Goal: Task Accomplishment & Management: Complete application form

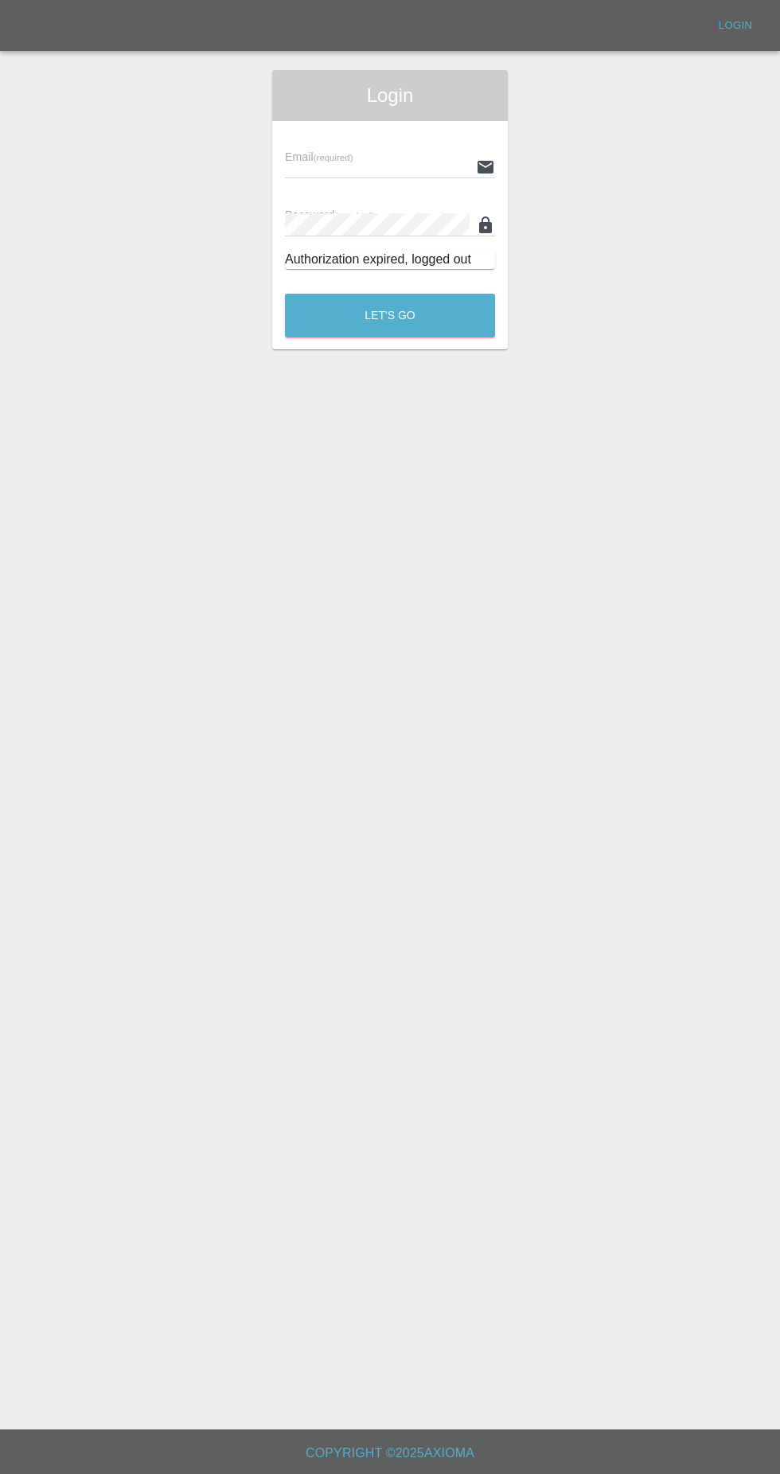
click at [398, 166] on input "text" at bounding box center [377, 166] width 185 height 23
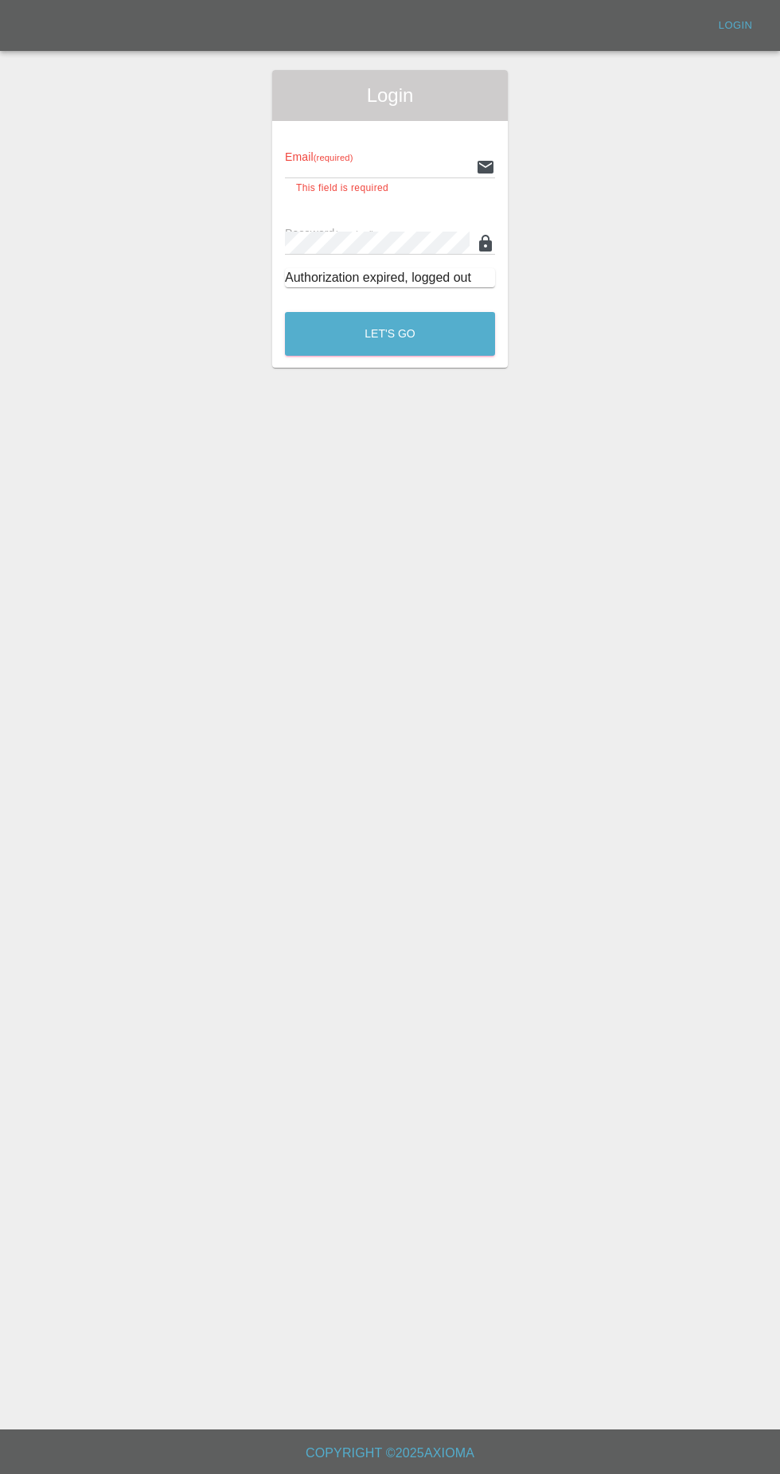
type input "[EMAIL_ADDRESS][DOMAIN_NAME]"
click at [285, 312] on button "Let's Go" at bounding box center [390, 334] width 210 height 44
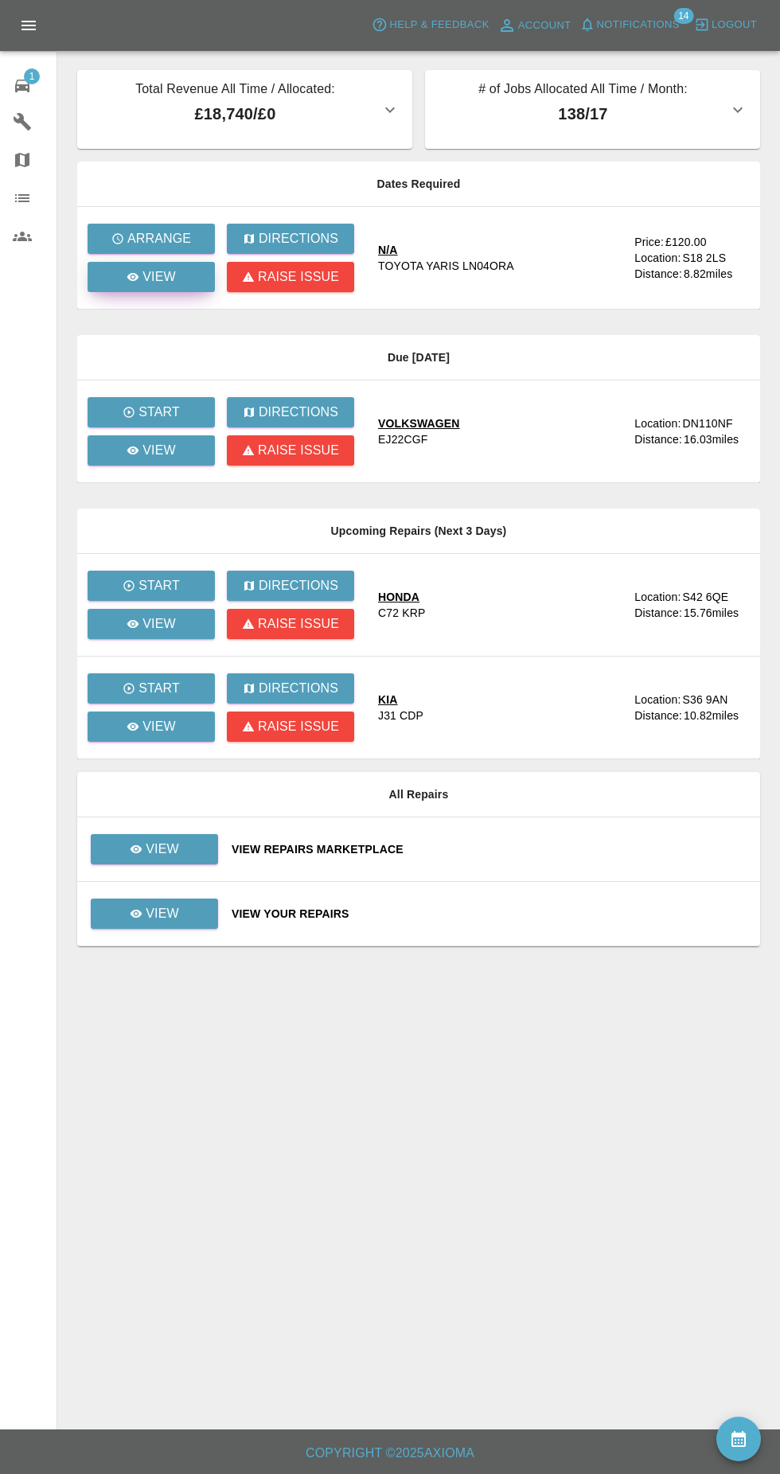
click at [191, 287] on link "View" at bounding box center [151, 277] width 127 height 30
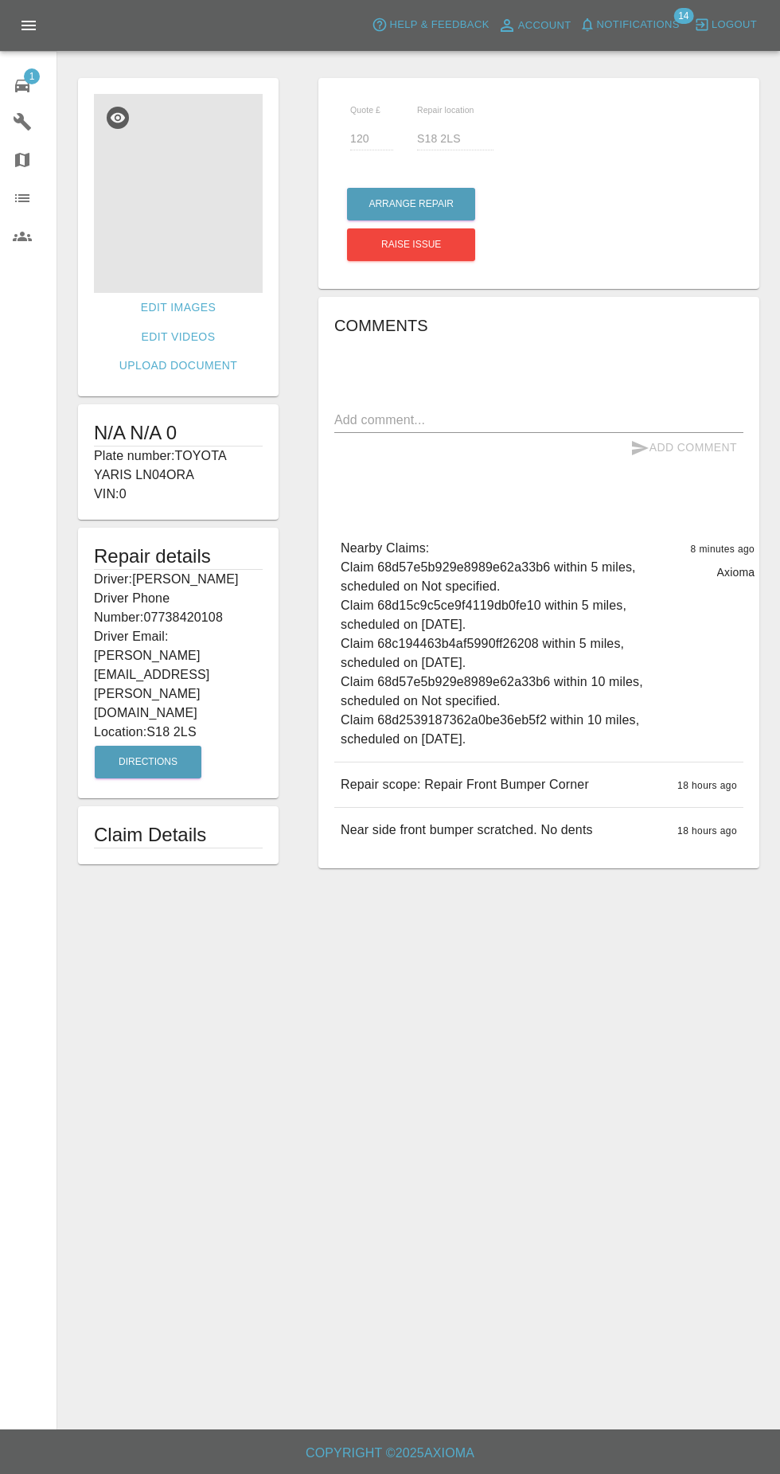
click at [219, 254] on img at bounding box center [178, 193] width 169 height 199
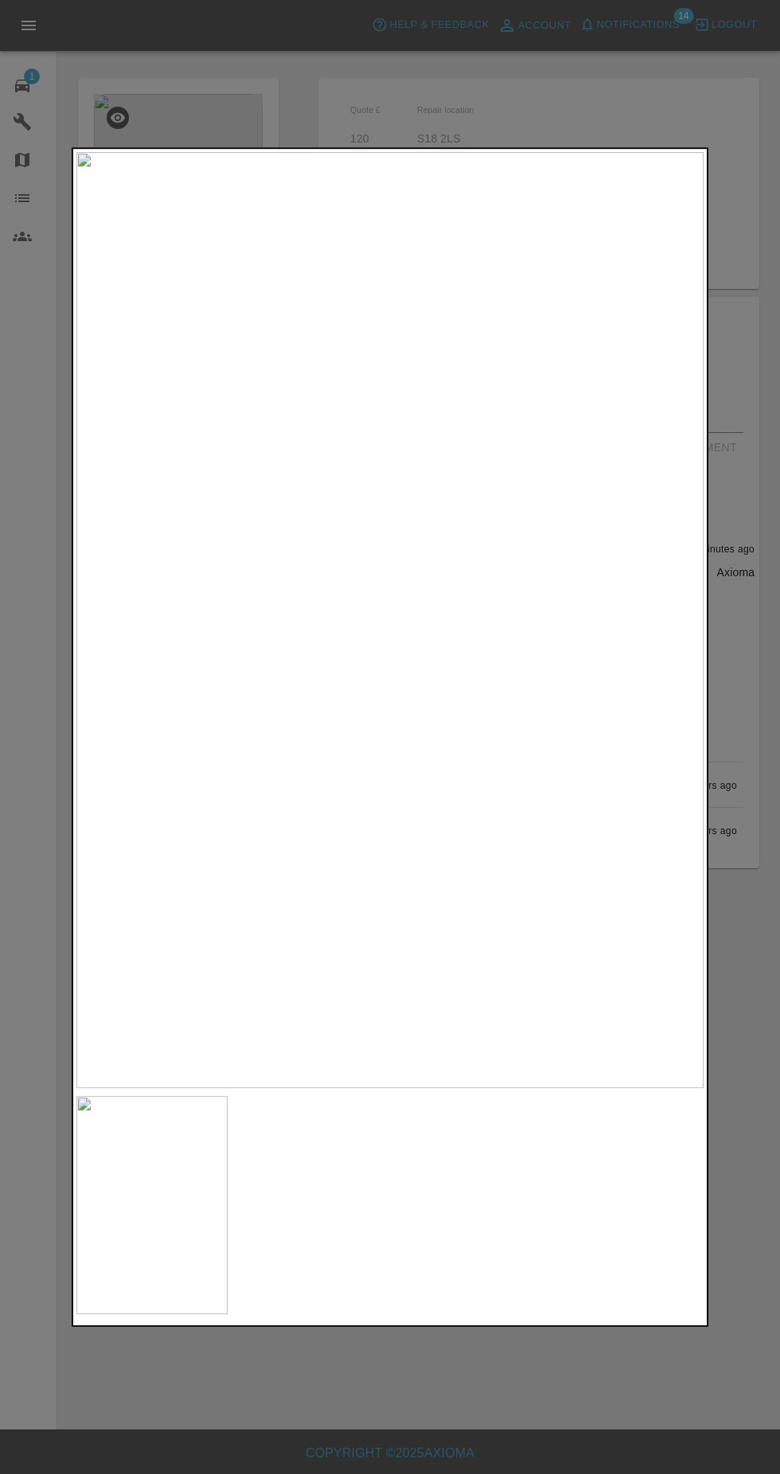
click at [366, 1415] on div at bounding box center [390, 737] width 780 height 1474
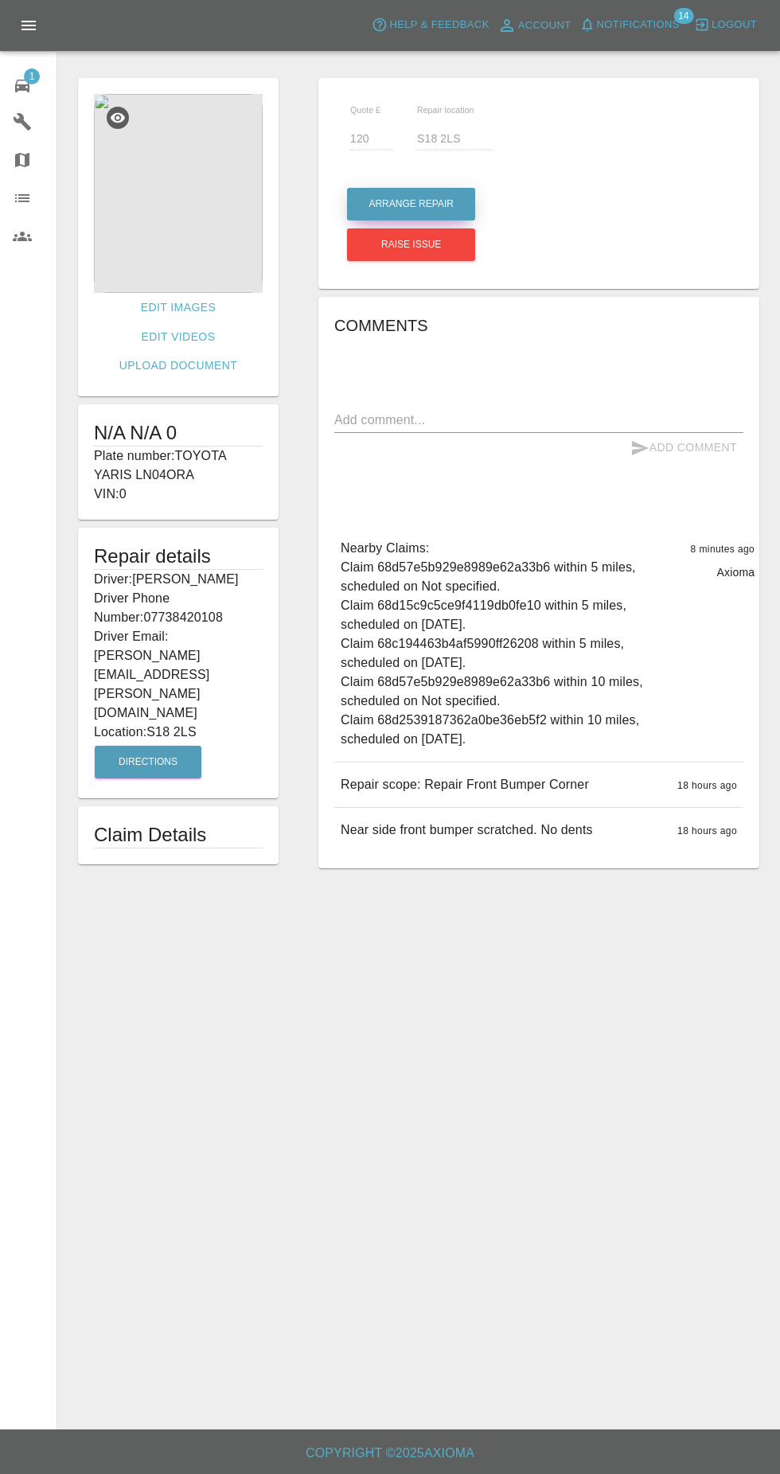
click at [427, 204] on button "Arrange Repair" at bounding box center [411, 204] width 128 height 33
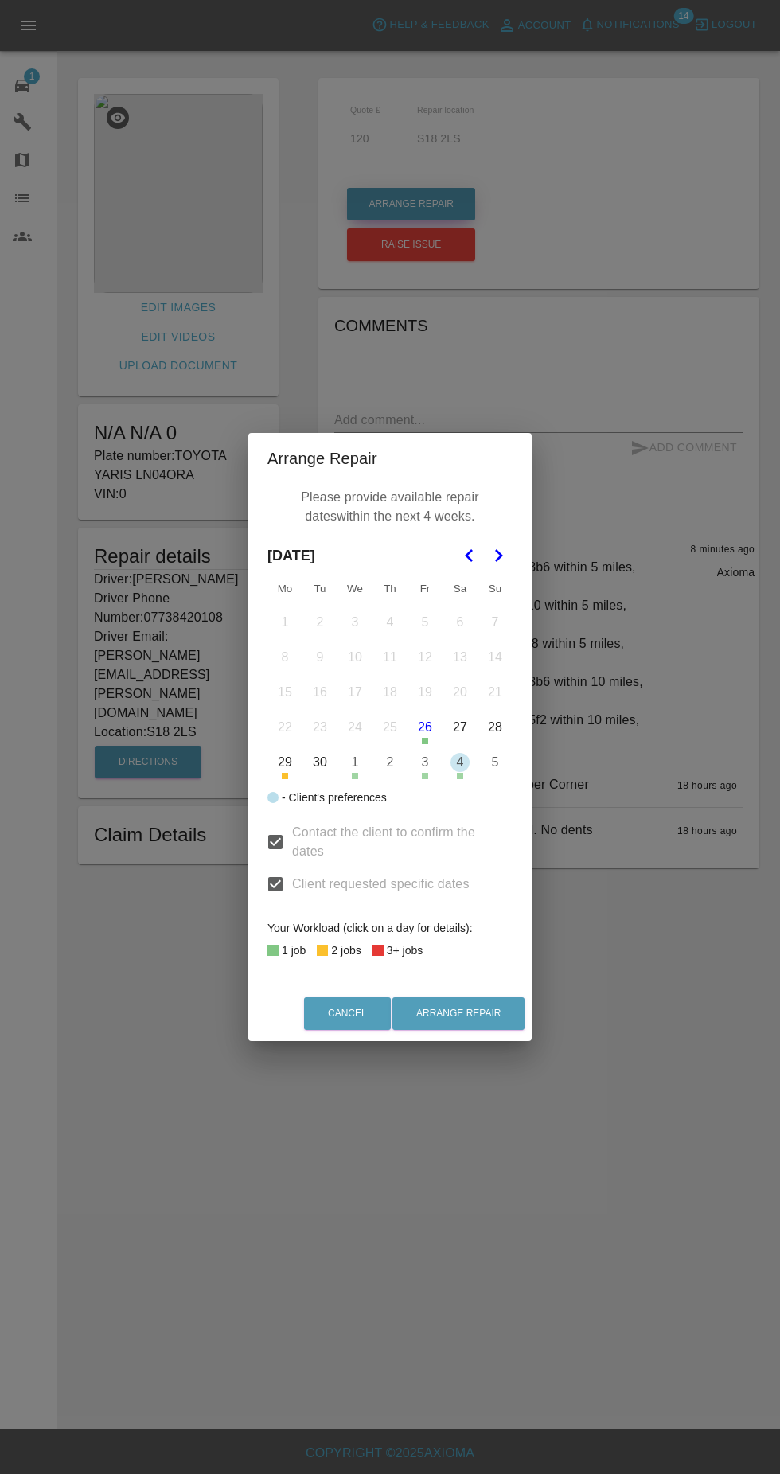
scroll to position [12, 0]
click at [320, 763] on button "30" at bounding box center [319, 762] width 33 height 33
click at [320, 766] on button "30" at bounding box center [319, 762] width 33 height 33
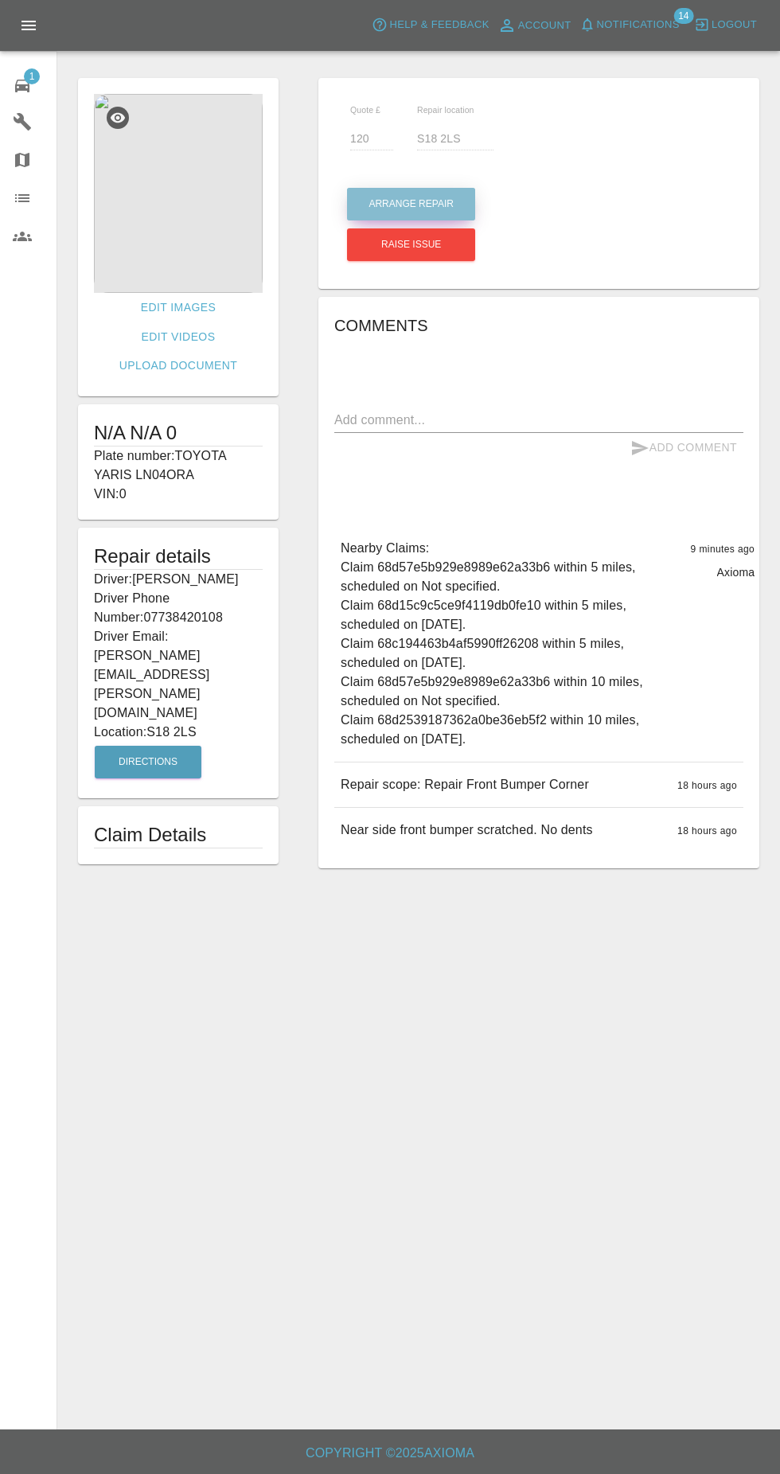
click at [455, 204] on button "Arrange Repair" at bounding box center [411, 204] width 128 height 33
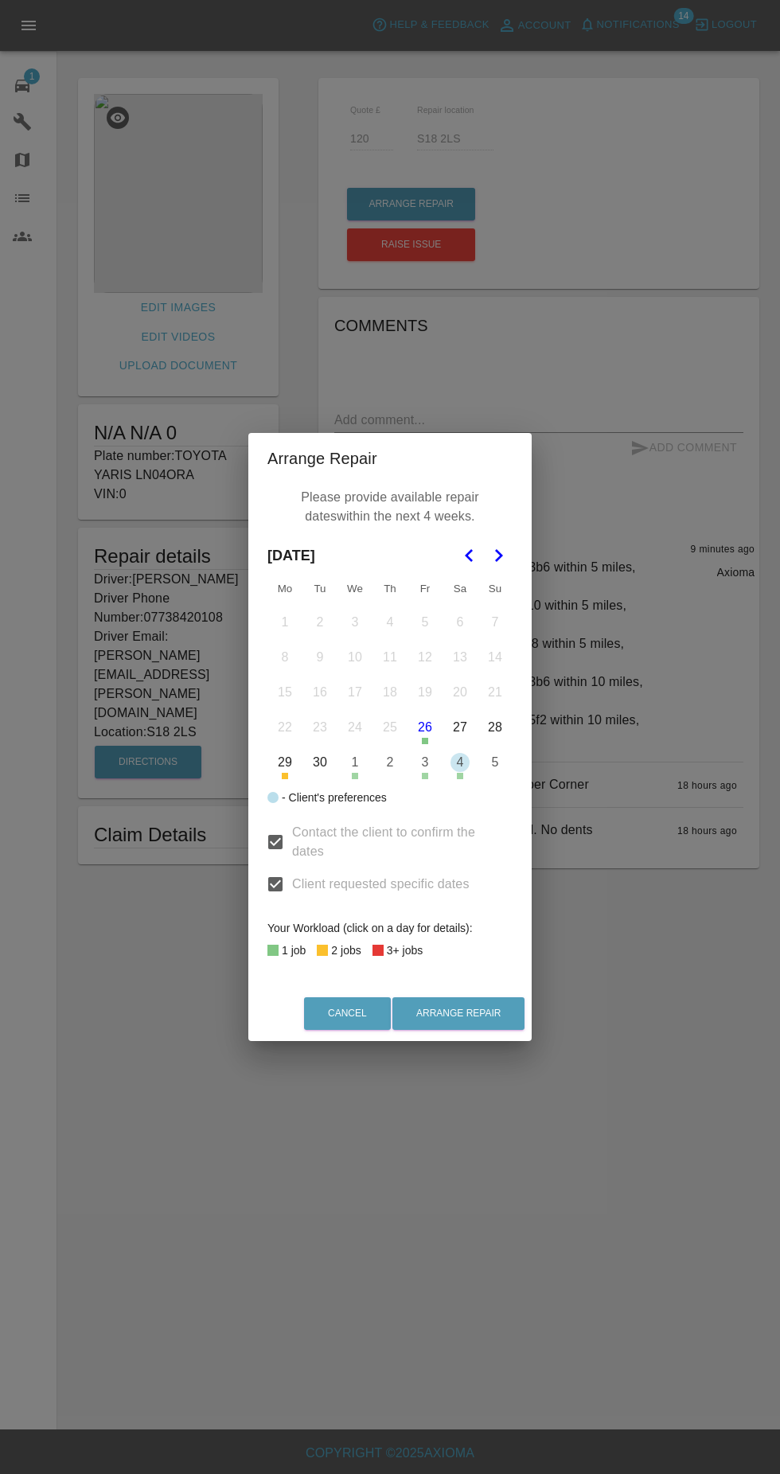
click at [320, 763] on button "30" at bounding box center [319, 762] width 33 height 33
click at [499, 556] on icon "Go to the Next Month" at bounding box center [498, 555] width 19 height 19
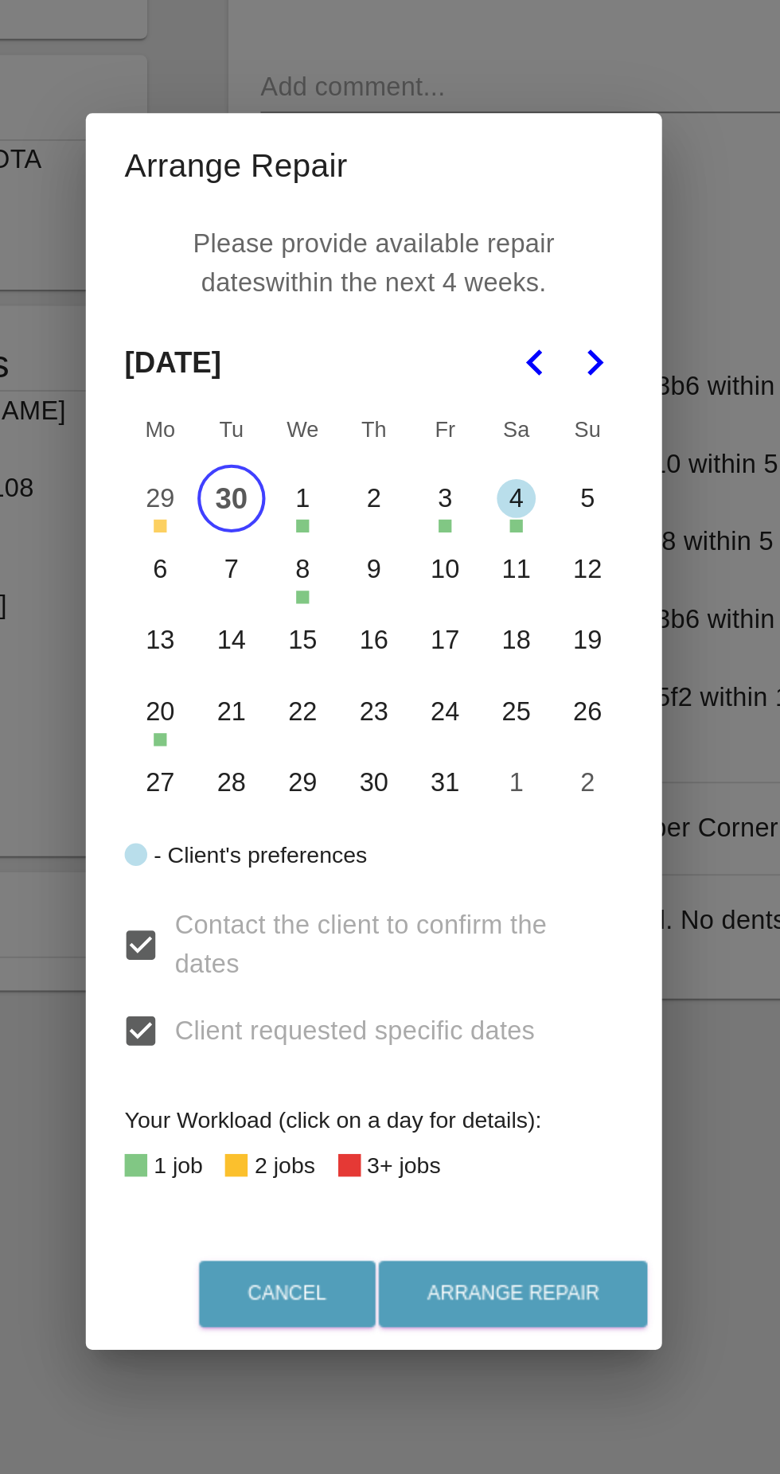
click at [284, 656] on button "6" at bounding box center [284, 657] width 33 height 33
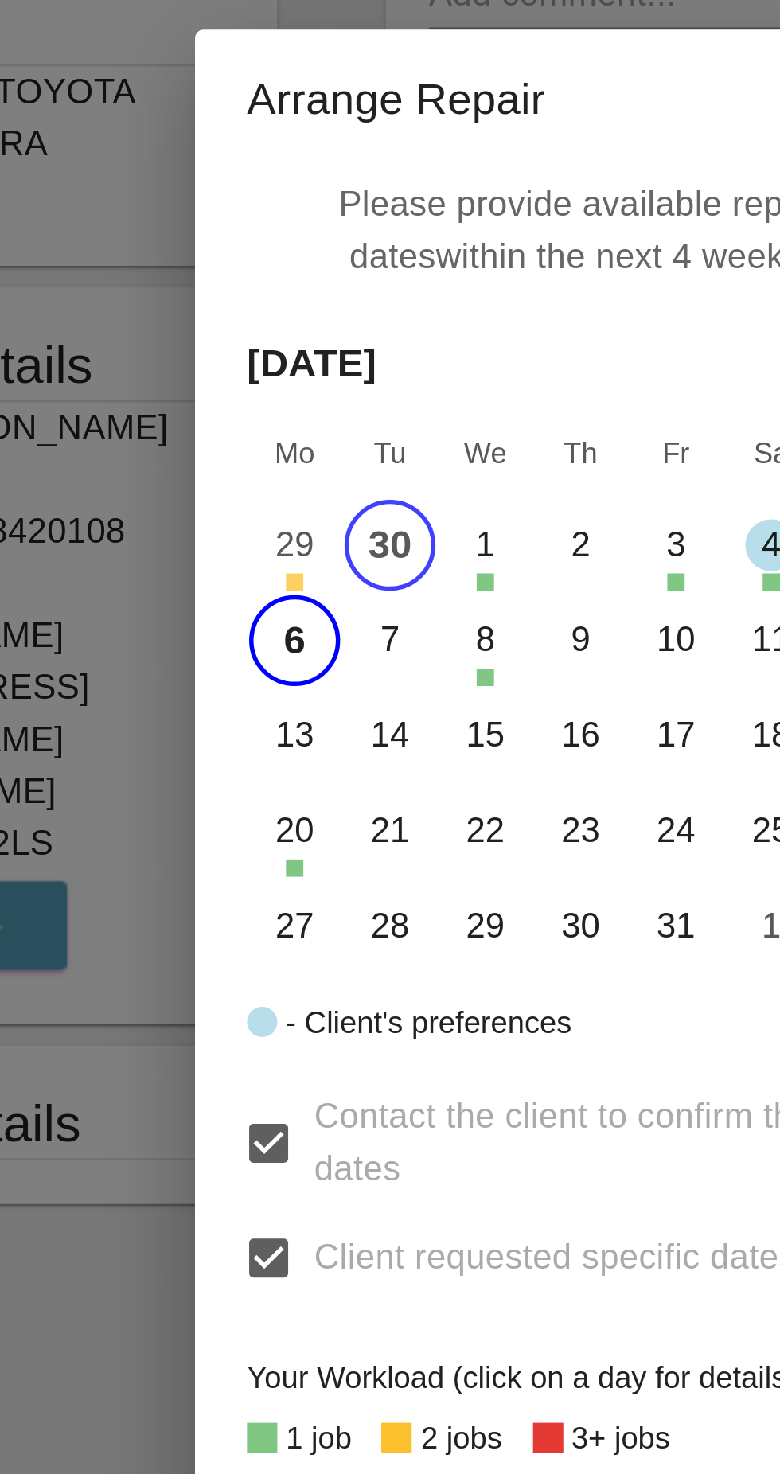
click at [320, 661] on button "7" at bounding box center [319, 657] width 33 height 33
click at [286, 661] on button "6" at bounding box center [284, 657] width 33 height 33
click at [314, 661] on button "7" at bounding box center [319, 657] width 33 height 33
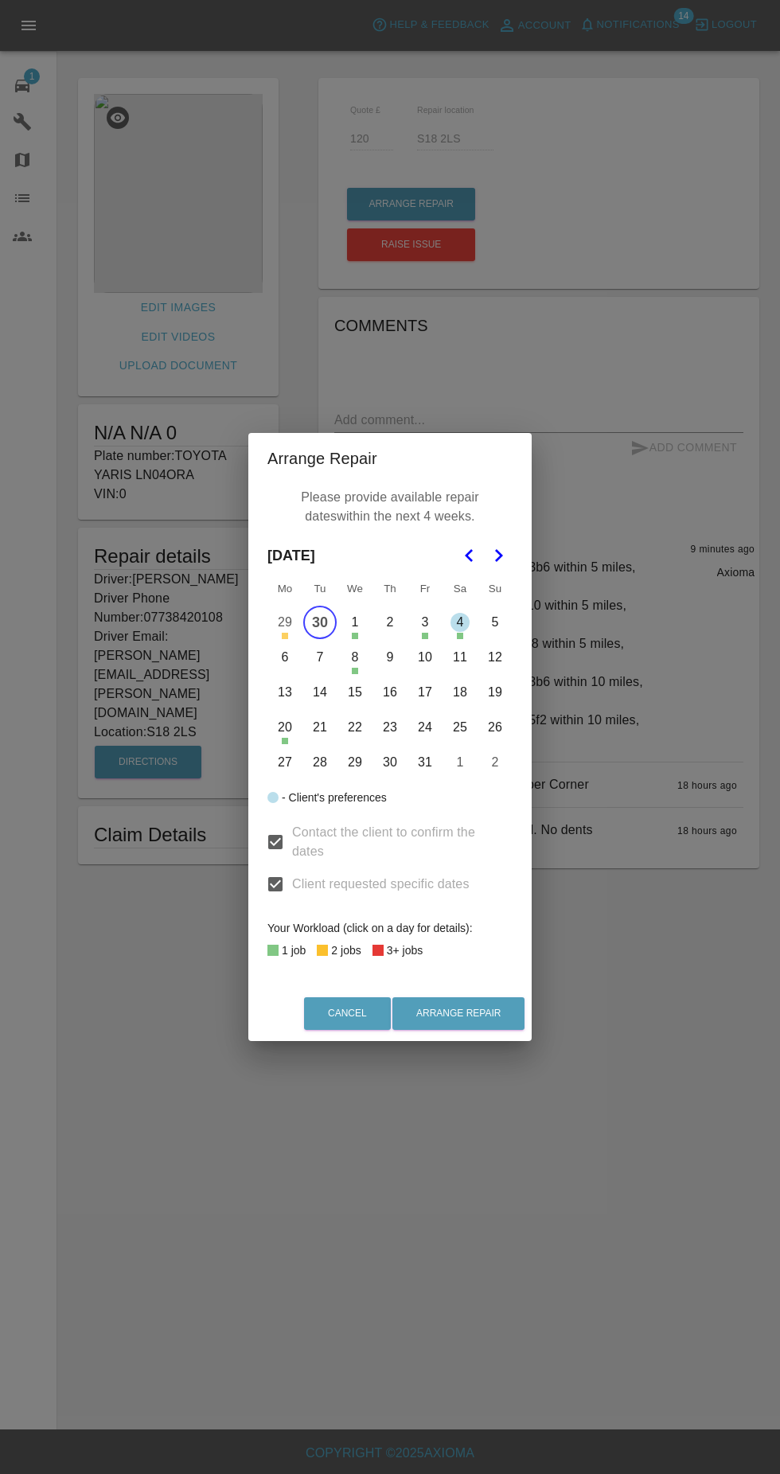
click at [355, 727] on button "22" at bounding box center [354, 727] width 33 height 33
click at [320, 693] on button "14" at bounding box center [319, 692] width 33 height 33
click at [284, 693] on button "13" at bounding box center [284, 692] width 33 height 33
click at [355, 693] on button "15" at bounding box center [354, 692] width 33 height 33
click at [390, 693] on button "16" at bounding box center [389, 692] width 33 height 33
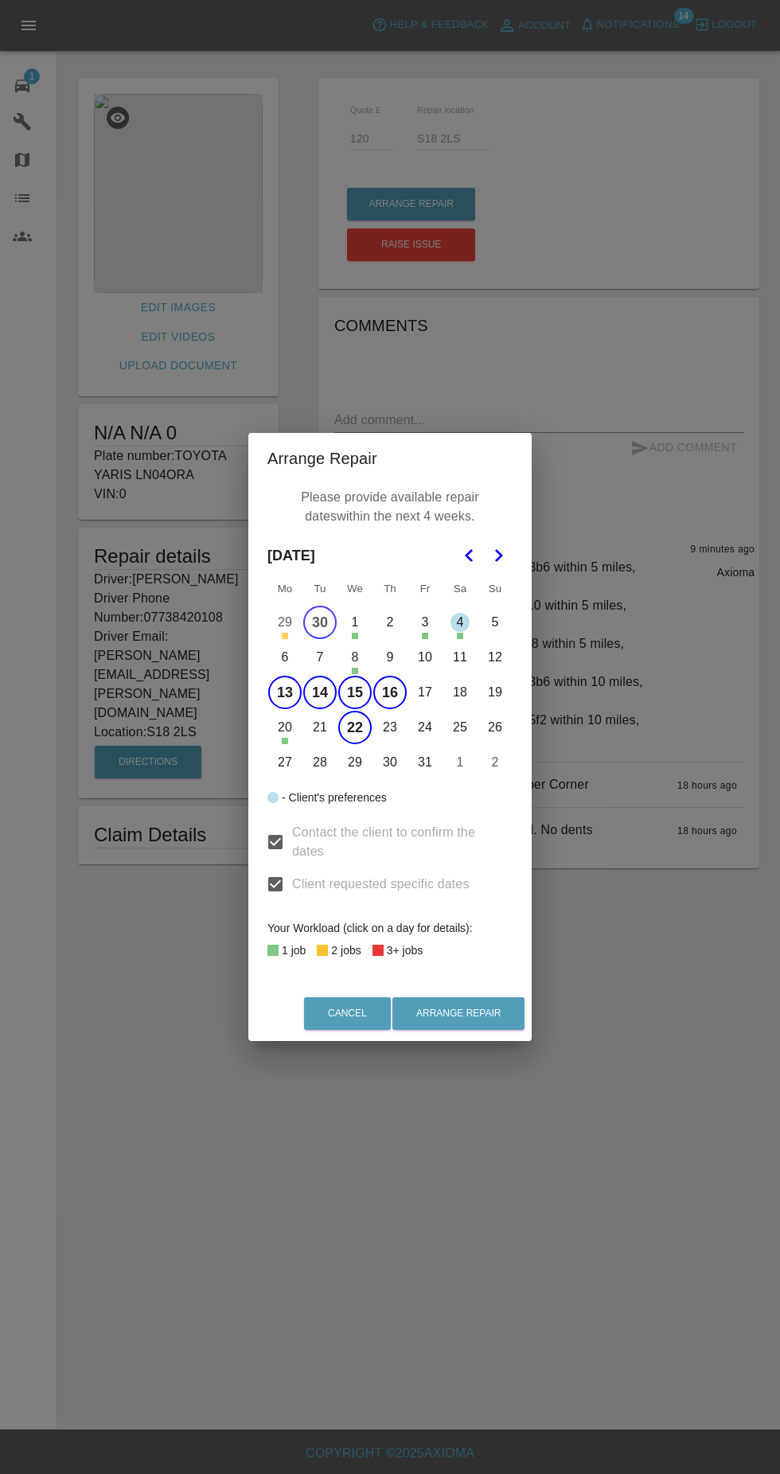
click at [425, 693] on button "17" at bounding box center [424, 692] width 33 height 33
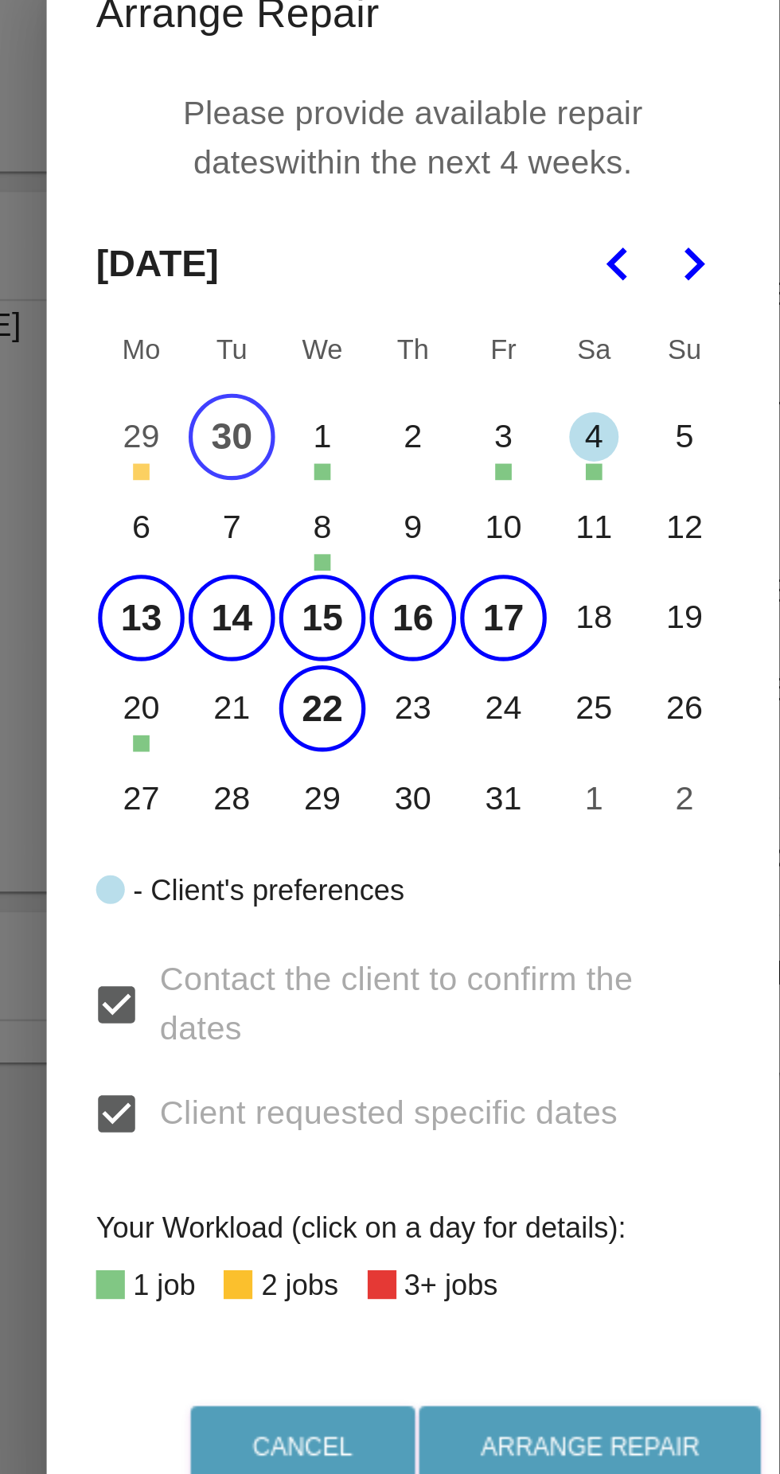
click at [425, 665] on button "10" at bounding box center [424, 657] width 33 height 33
click at [285, 730] on button "20" at bounding box center [284, 727] width 33 height 33
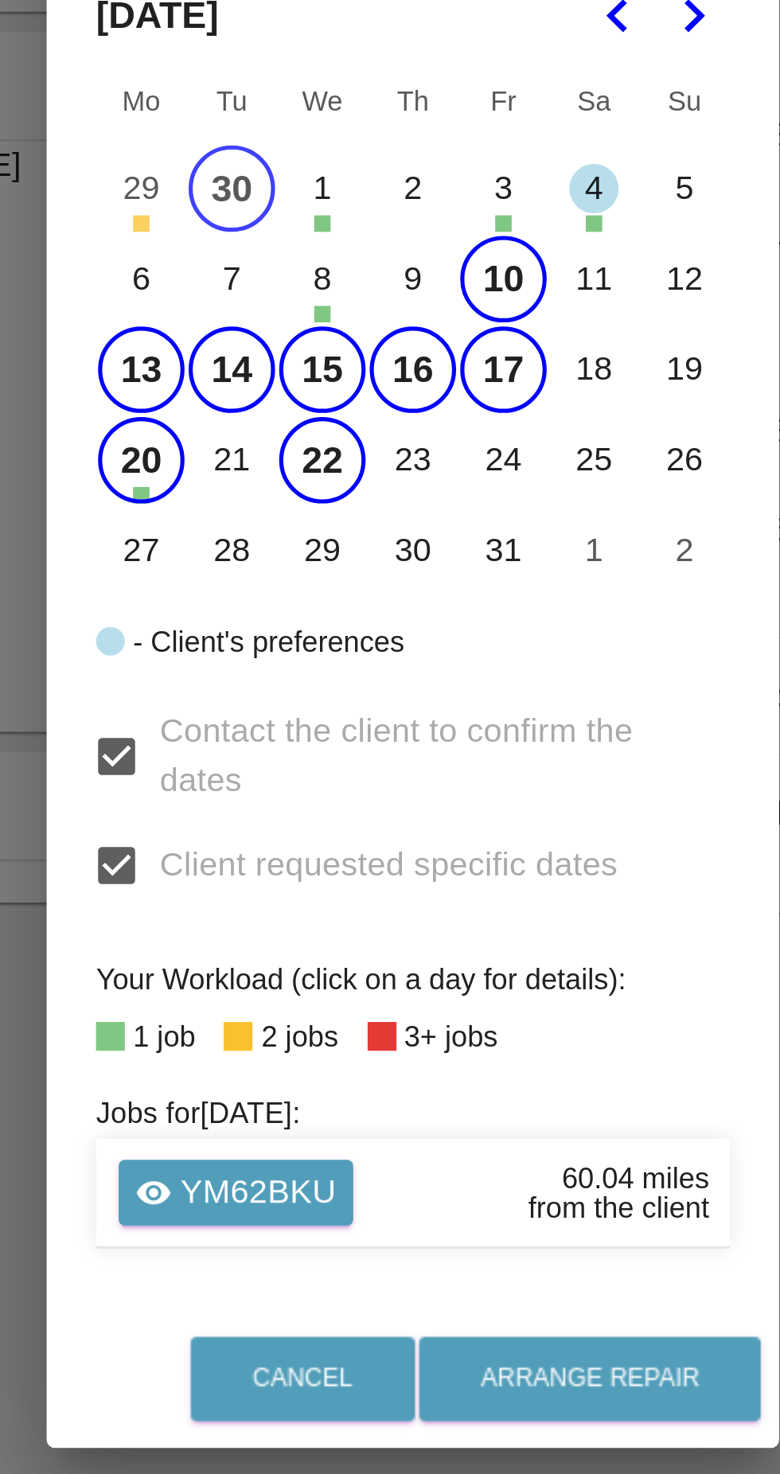
click at [291, 710] on button "20" at bounding box center [284, 693] width 33 height 33
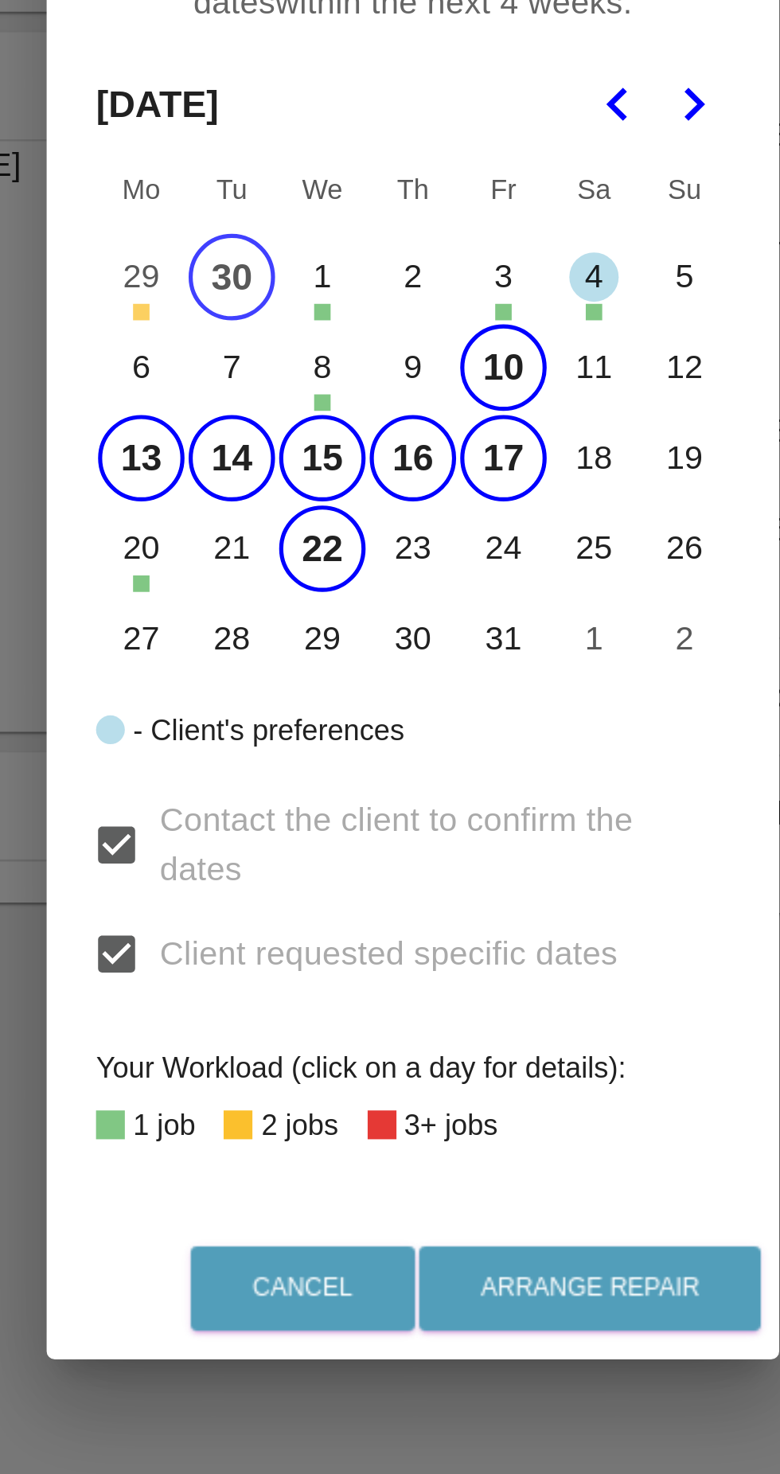
click at [326, 744] on button "21" at bounding box center [319, 727] width 33 height 33
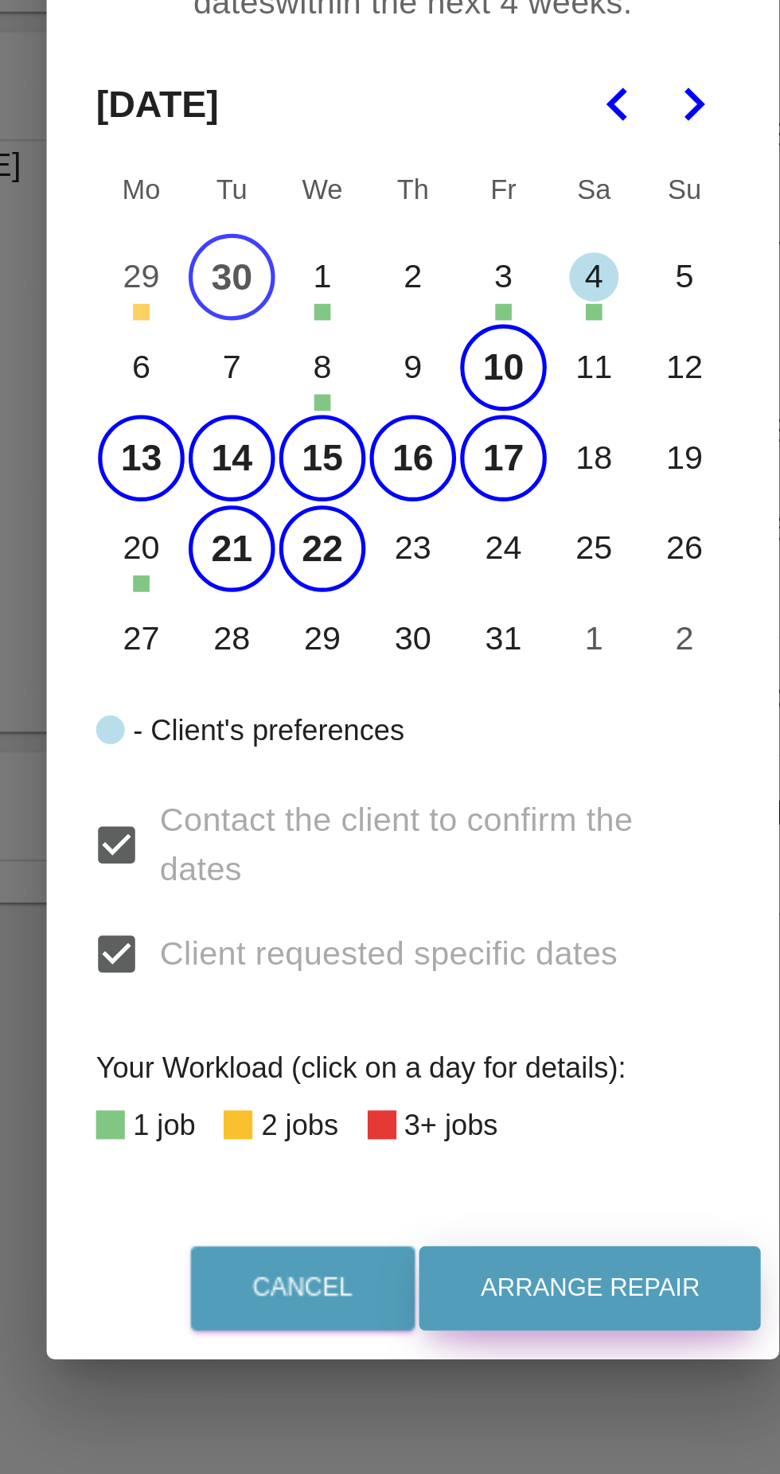
click at [484, 1030] on button "Arrange Repair" at bounding box center [458, 1013] width 132 height 33
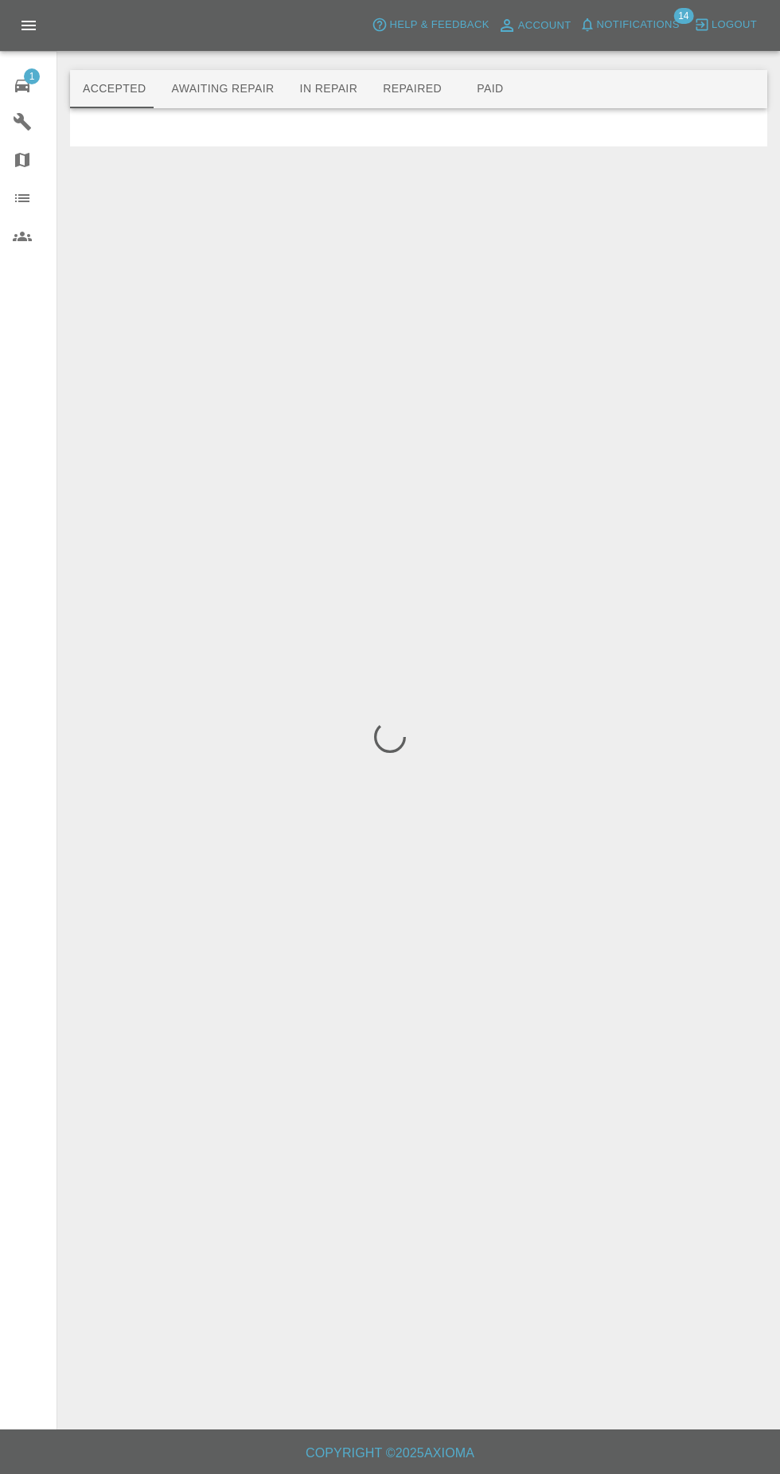
scroll to position [3, 0]
